Goal: Communication & Community: Answer question/provide support

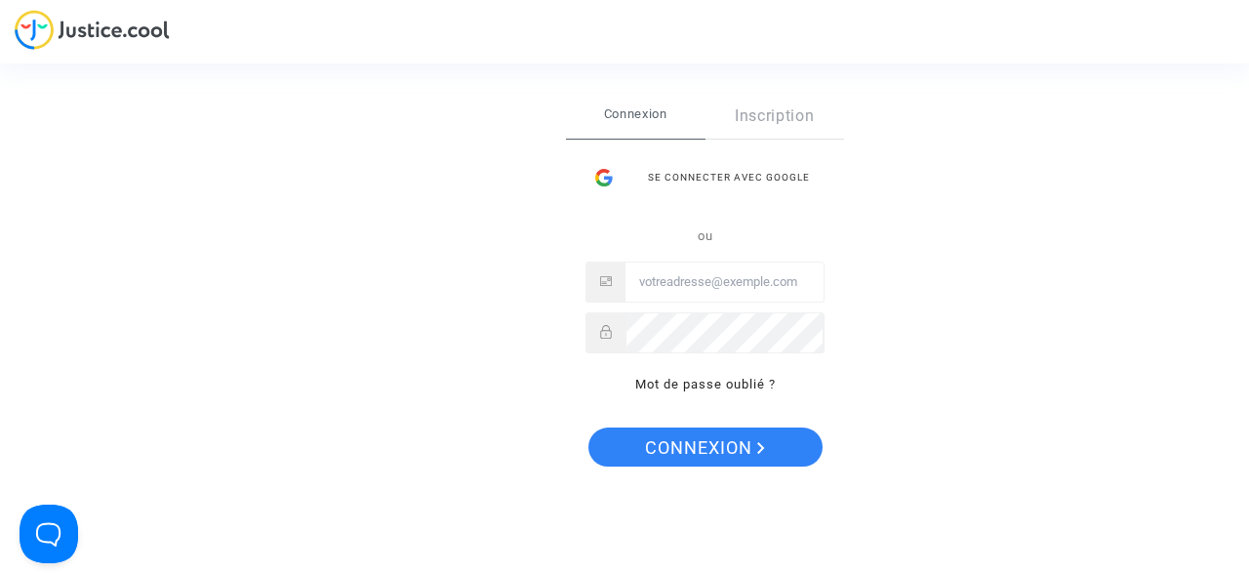
click at [693, 287] on input "Email" at bounding box center [725, 282] width 198 height 39
type input "J"
type input "j"
click at [89, 34] on div "Se connecter Connexion Inscription Se connecter avec Google ou Mot de passe oub…" at bounding box center [624, 286] width 1249 height 573
click at [661, 290] on input "Email" at bounding box center [725, 282] width 198 height 39
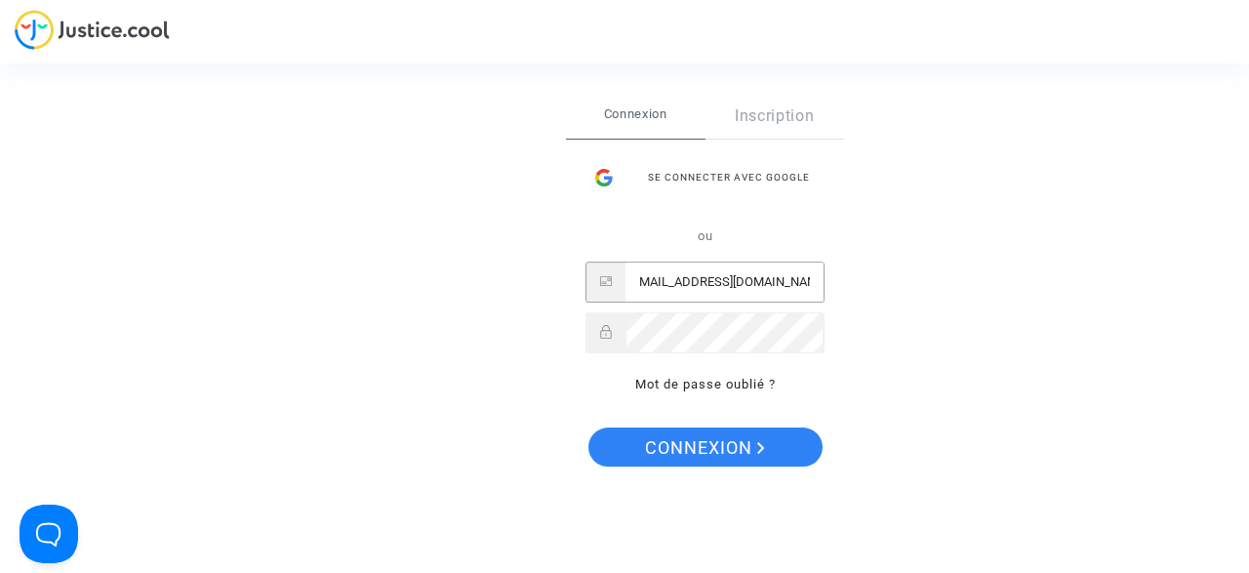
scroll to position [0, 15]
type input "[EMAIL_ADDRESS][DOMAIN_NAME]"
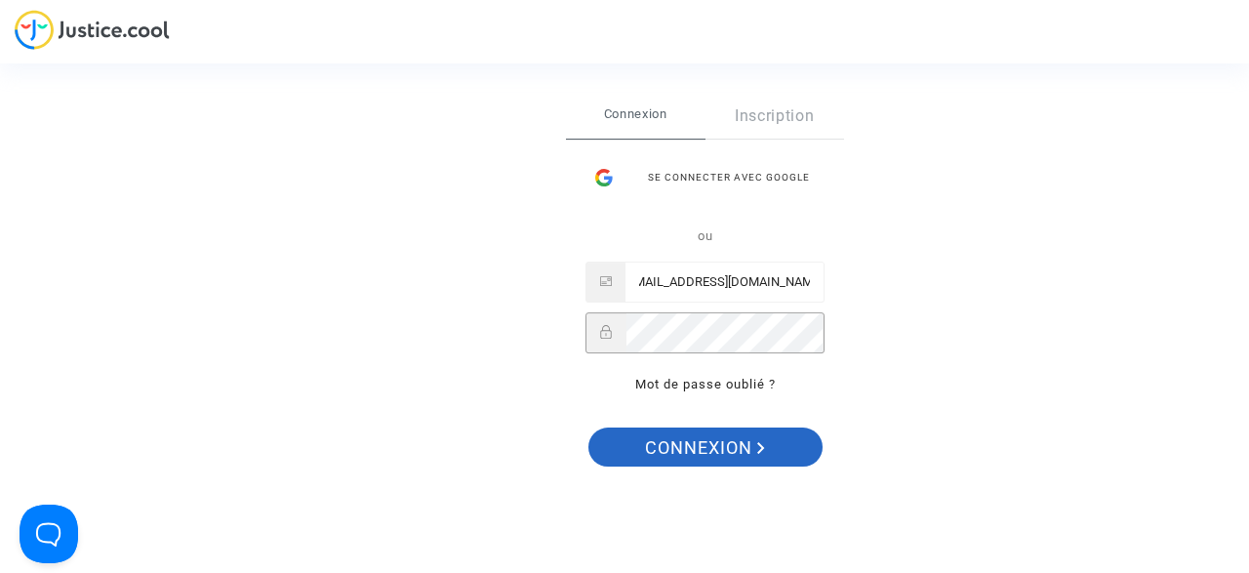
click at [760, 438] on span "Connexion" at bounding box center [705, 448] width 120 height 41
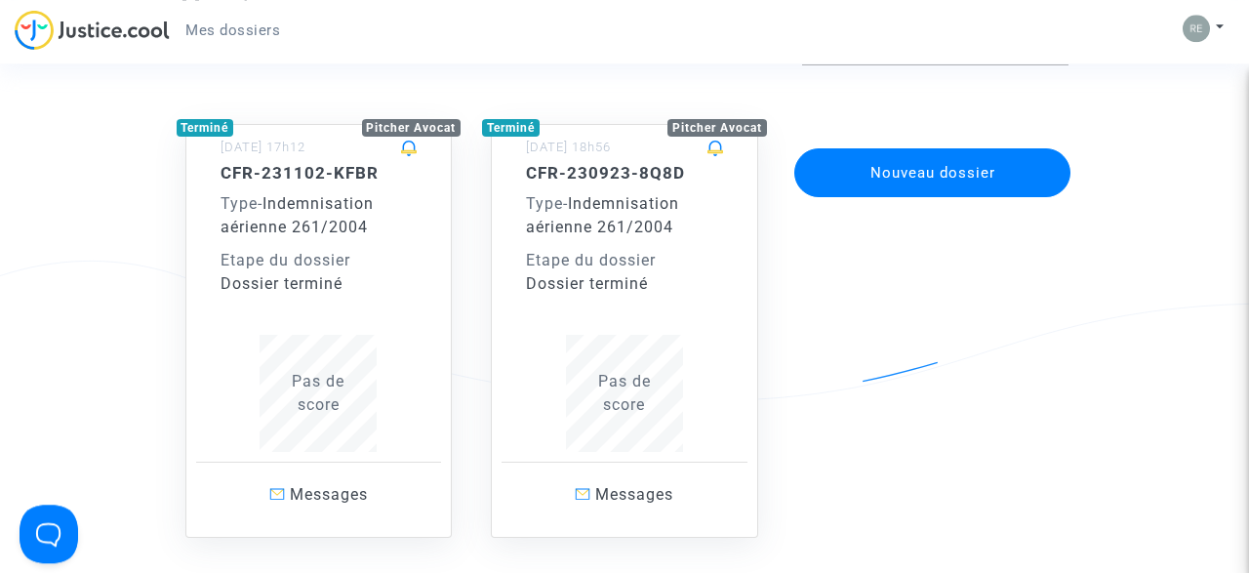
scroll to position [148, 0]
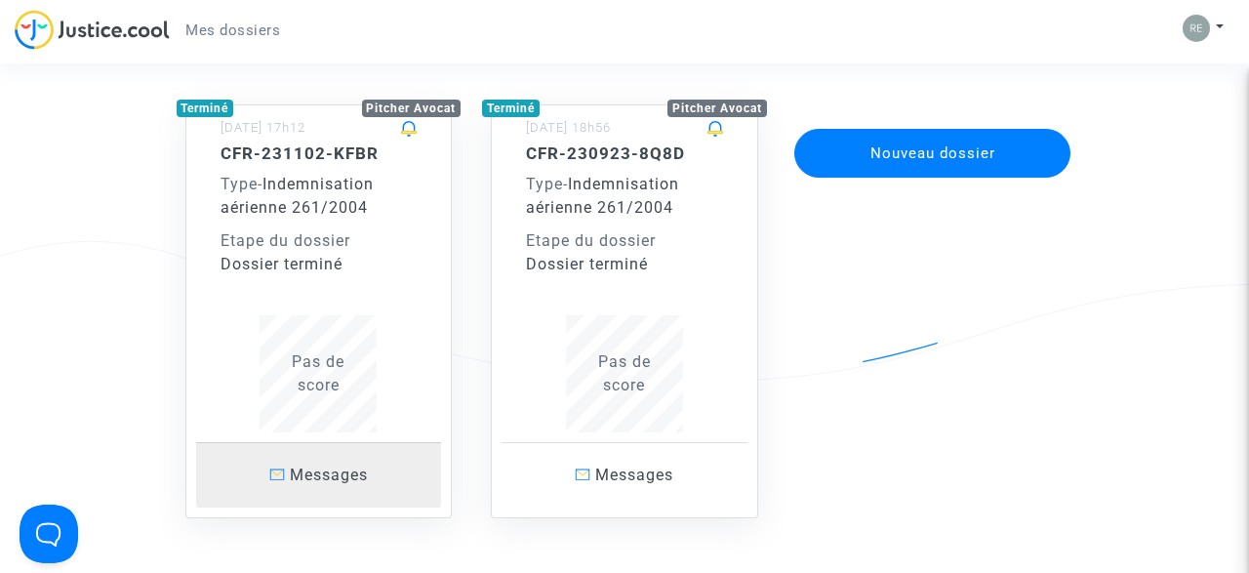
click at [327, 468] on span "Messages" at bounding box center [329, 475] width 78 height 19
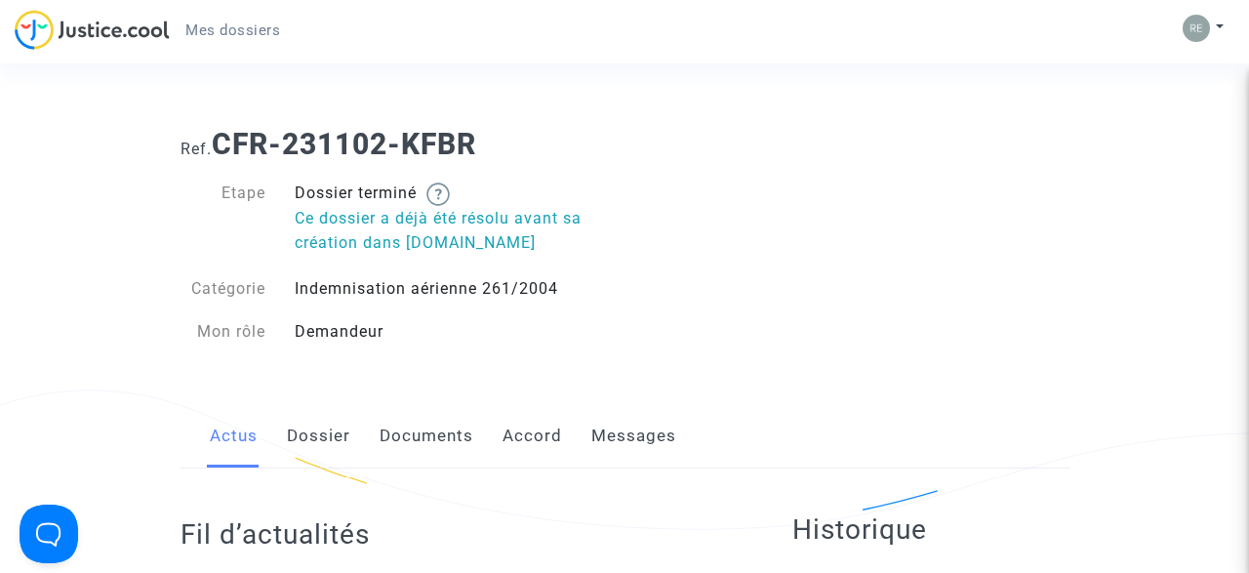
click at [647, 436] on link "Messages" at bounding box center [633, 436] width 85 height 64
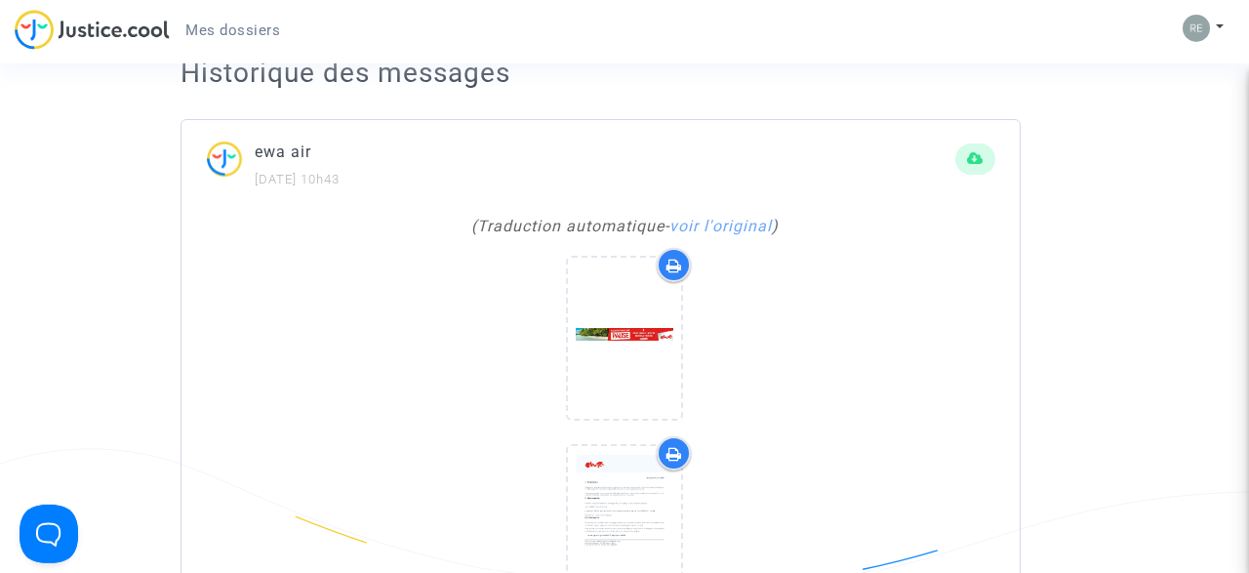
scroll to position [398, 0]
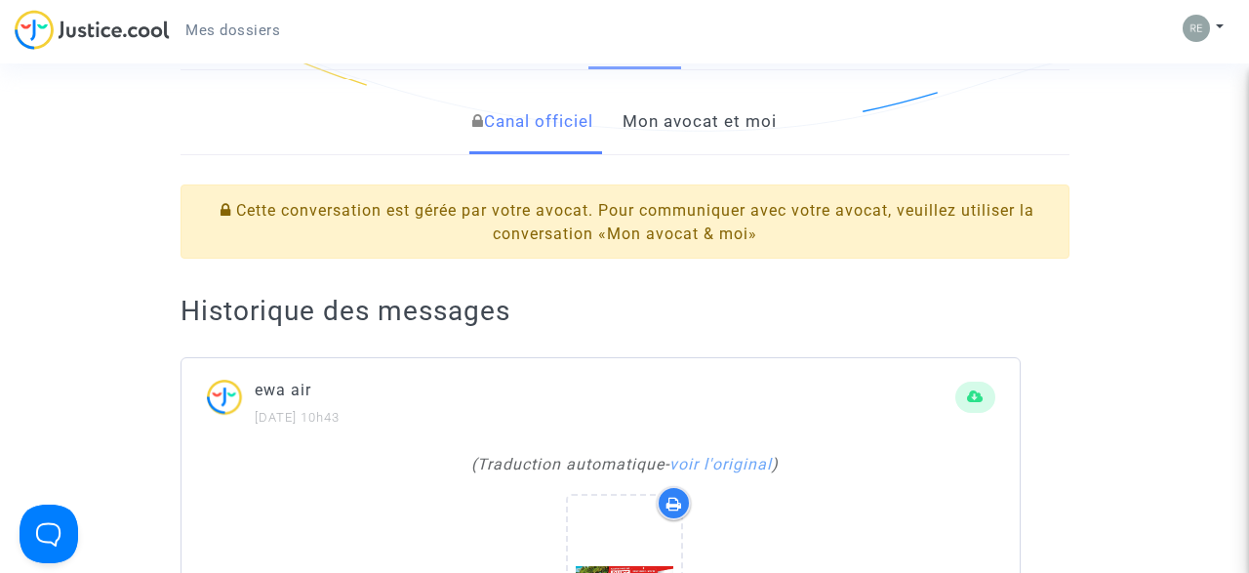
click at [682, 133] on link "Mon avocat et moi" at bounding box center [700, 122] width 154 height 64
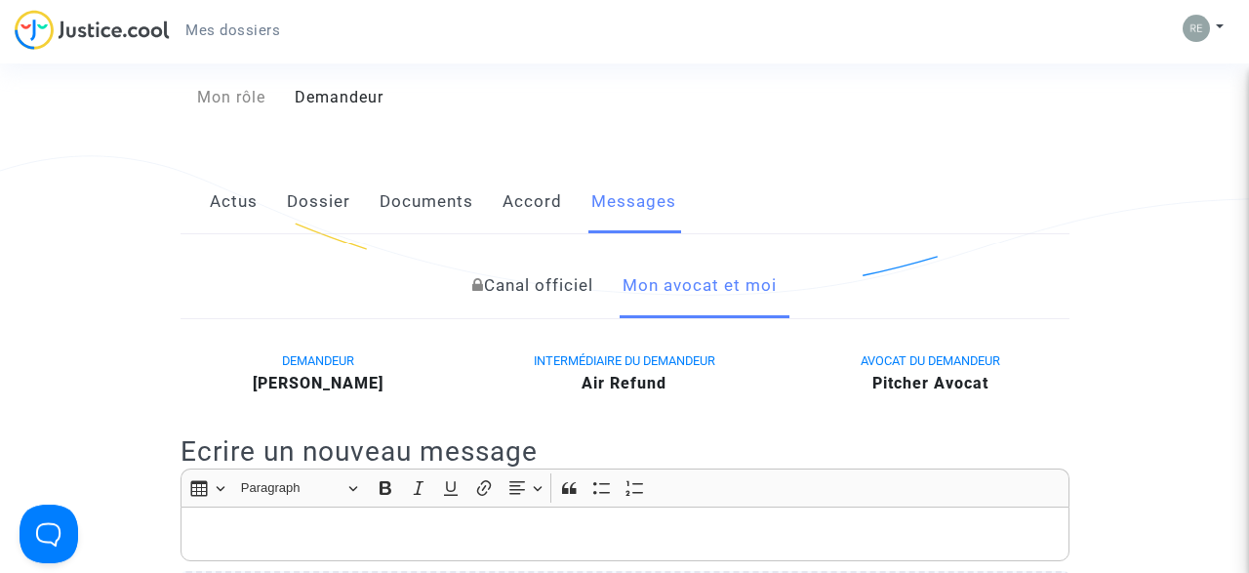
scroll to position [299, 0]
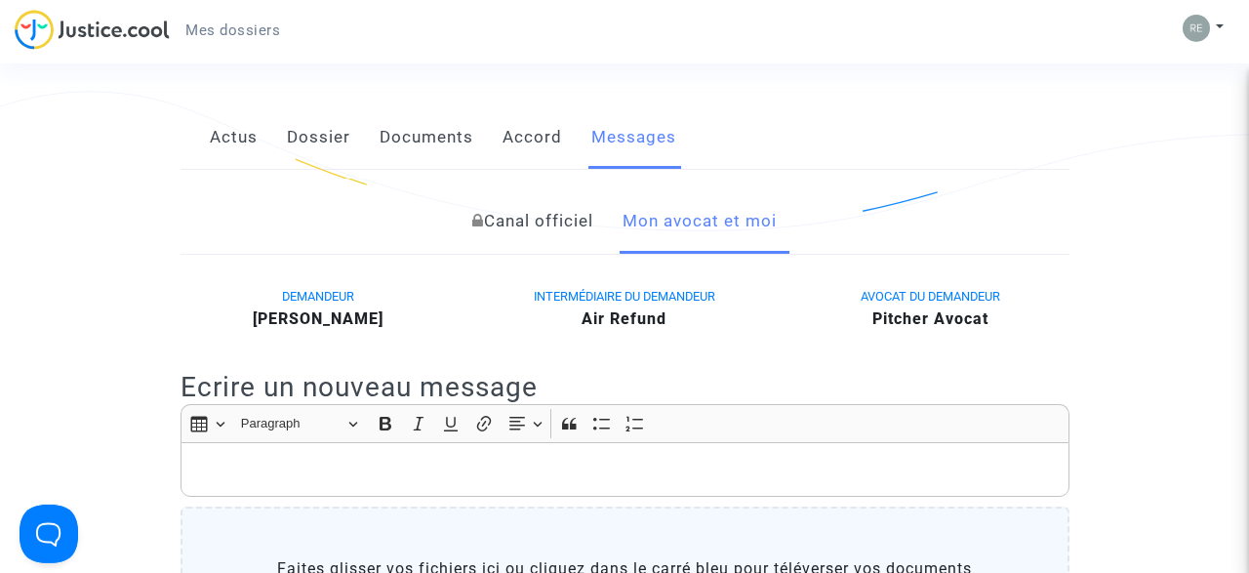
click at [704, 237] on link "Mon avocat et moi" at bounding box center [700, 221] width 154 height 64
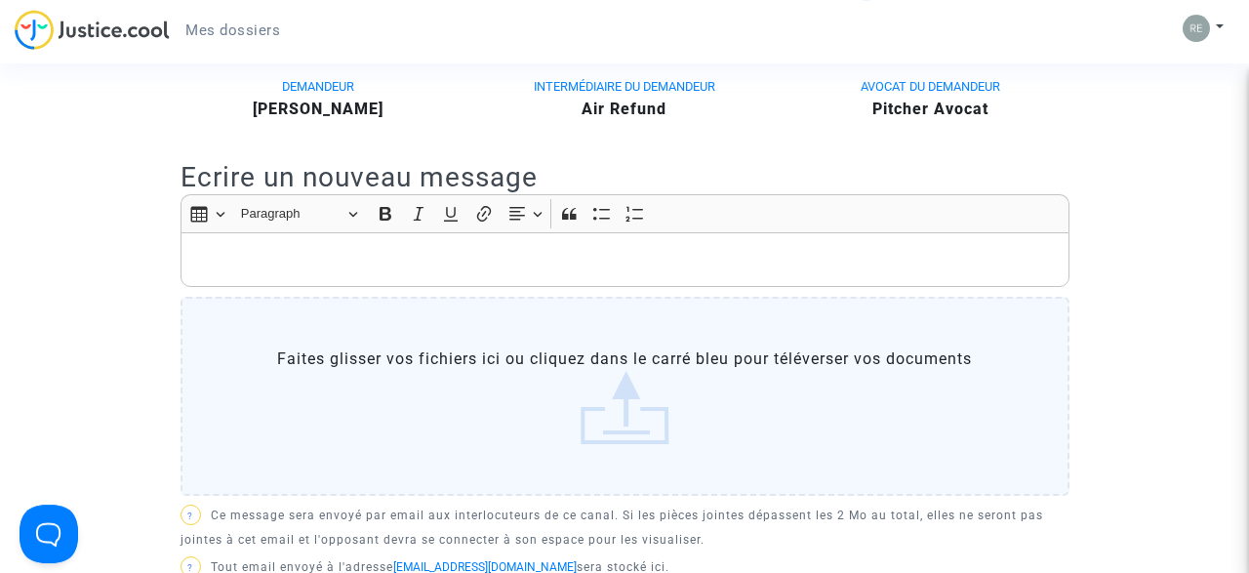
scroll to position [516, 0]
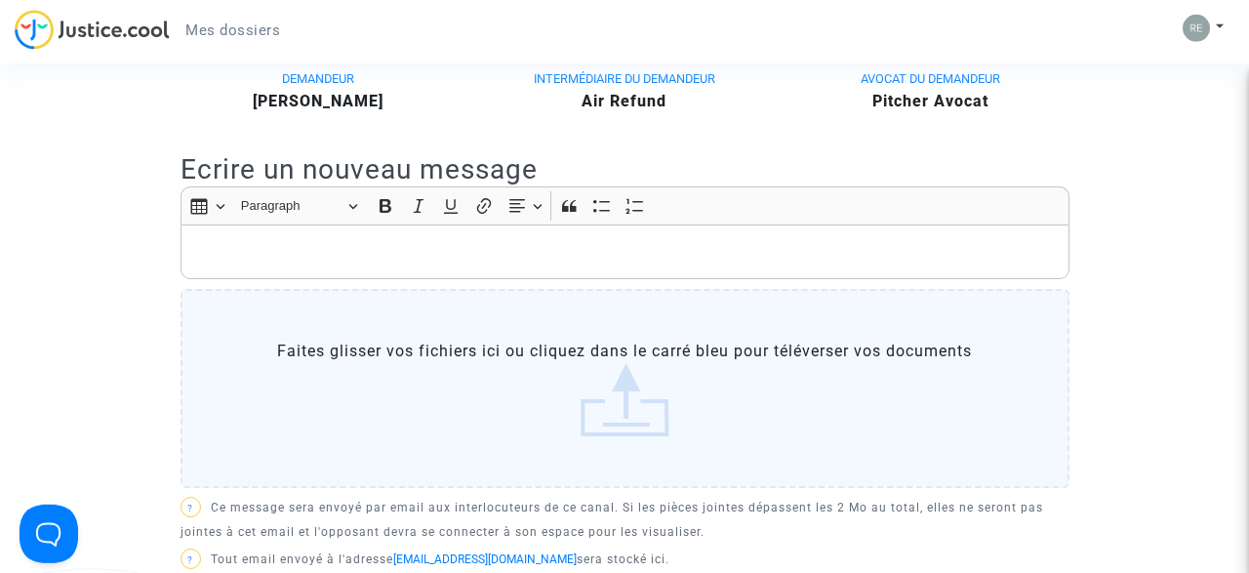
click at [276, 308] on label "Faites glisser vos fichiers ici ou cliquez dans le carré bleu pour téléverser v…" at bounding box center [625, 388] width 889 height 199
click at [274, 255] on p "Rich Text Editor, main" at bounding box center [624, 252] width 869 height 24
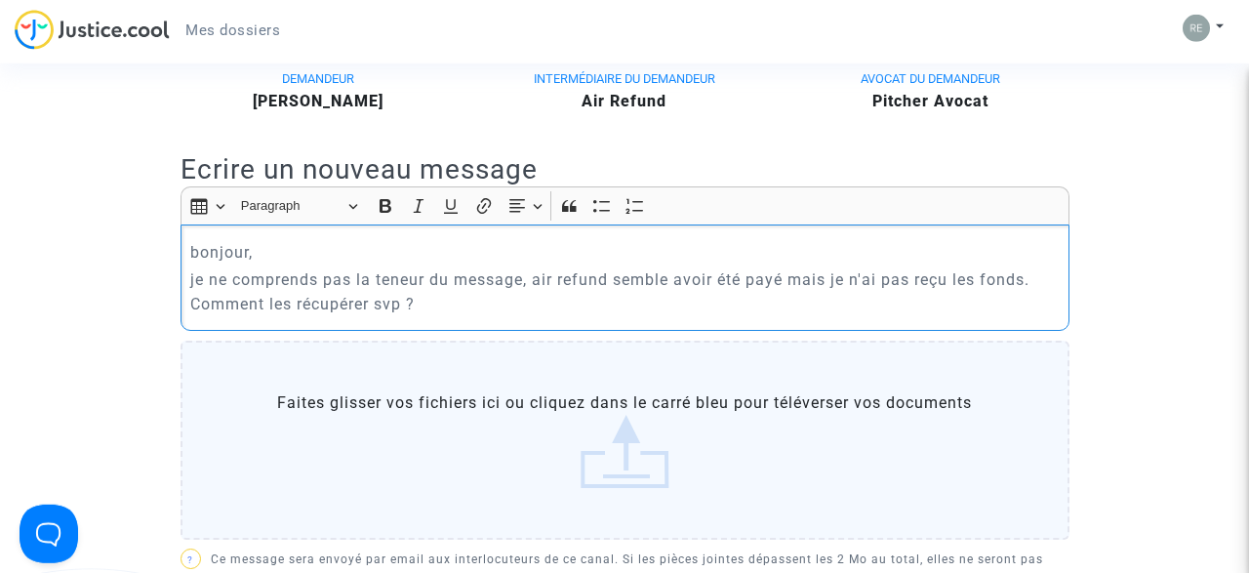
click at [1045, 287] on p "je ne comprends pas la teneur du message, air refund semble avoir été payé mais…" at bounding box center [624, 291] width 869 height 49
click at [904, 305] on p "je ne comprends pas la teneur du message, air refund semble avoir été payé mais…" at bounding box center [624, 291] width 869 height 49
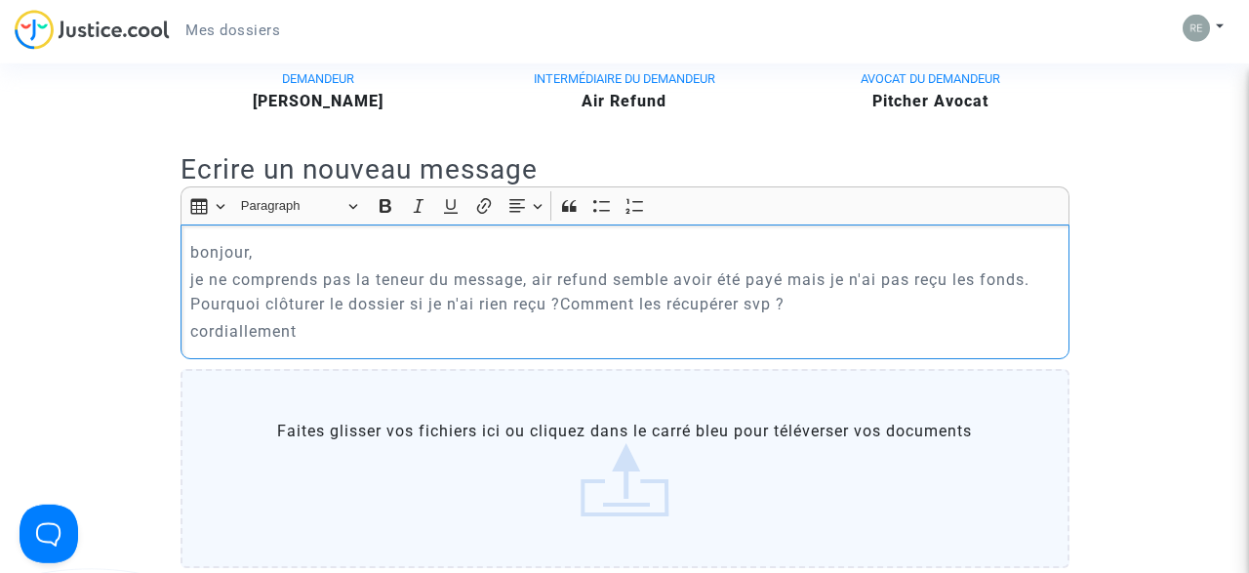
click at [247, 335] on p "cordiallement" at bounding box center [624, 331] width 869 height 24
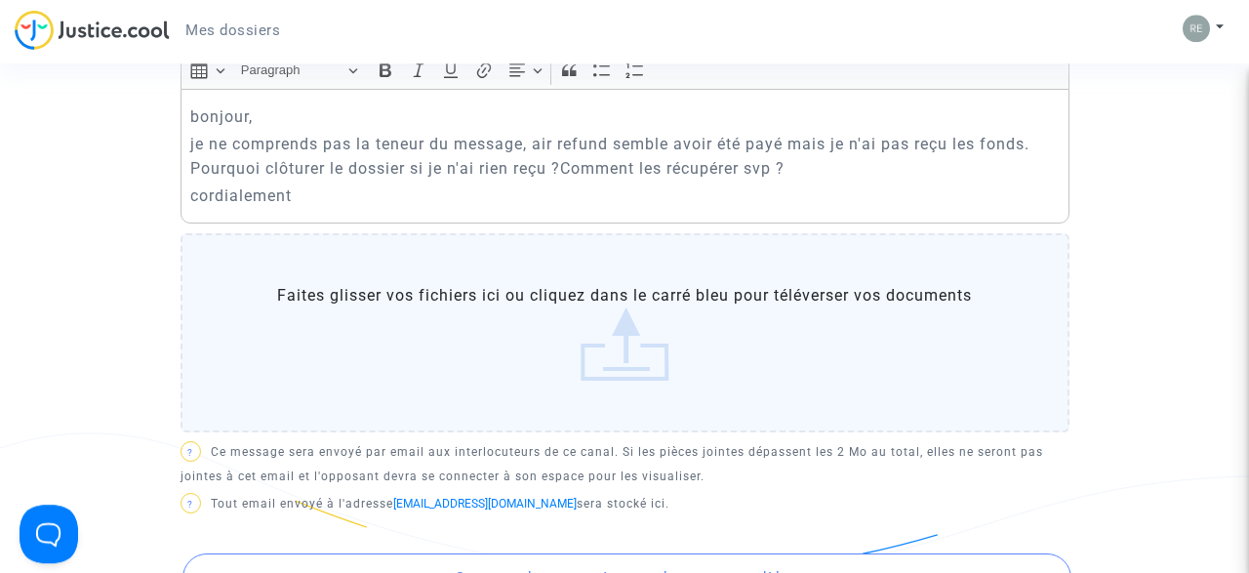
scroll to position [744, 0]
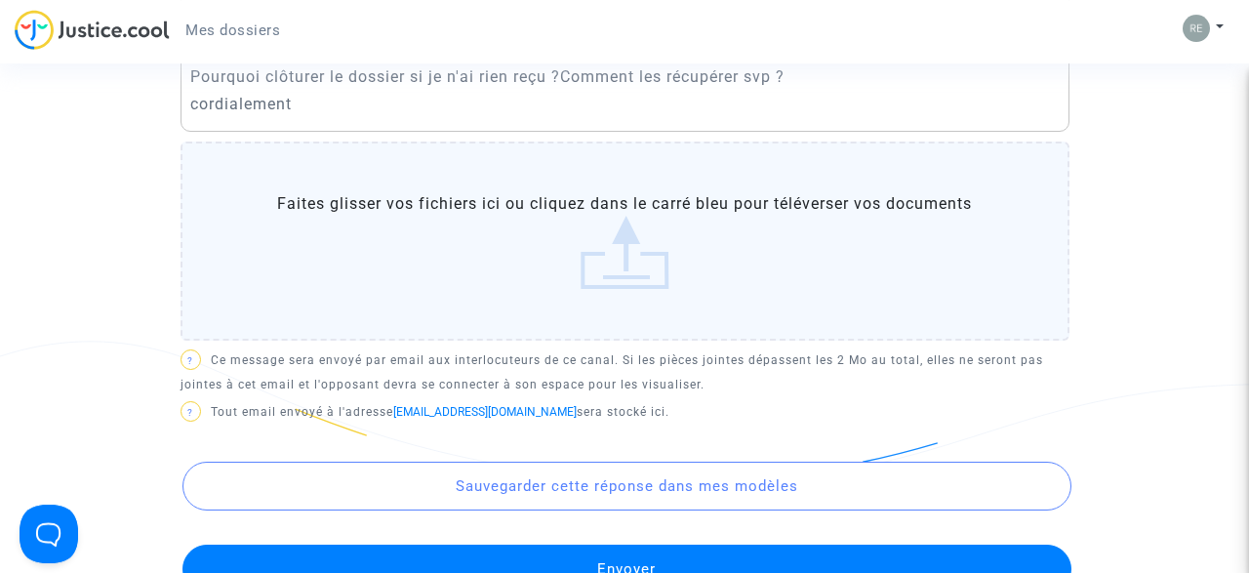
click at [773, 554] on button "Envoyer" at bounding box center [627, 569] width 889 height 49
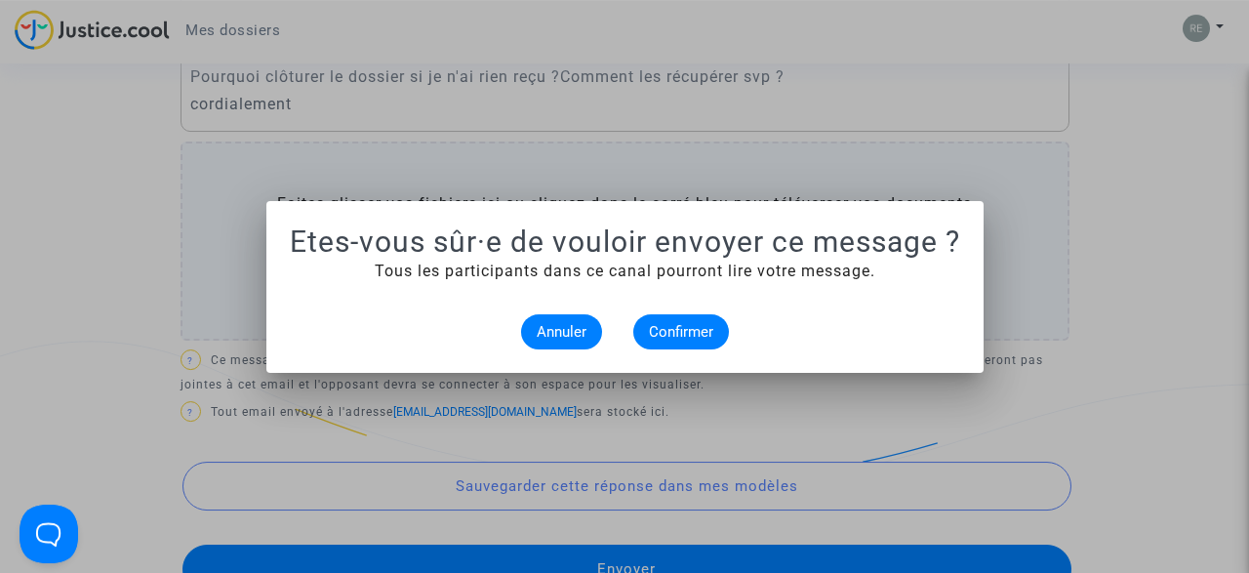
scroll to position [0, 0]
click at [713, 341] on button "Confirmer" at bounding box center [681, 331] width 96 height 35
